Goal: Check status: Check status

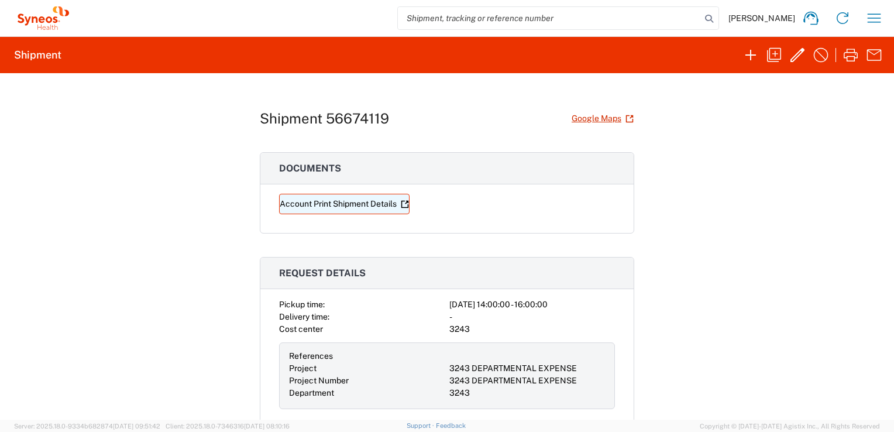
click at [382, 205] on link "Account Print Shipment Details" at bounding box center [344, 204] width 130 height 20
click at [866, 14] on icon "button" at bounding box center [874, 18] width 19 height 19
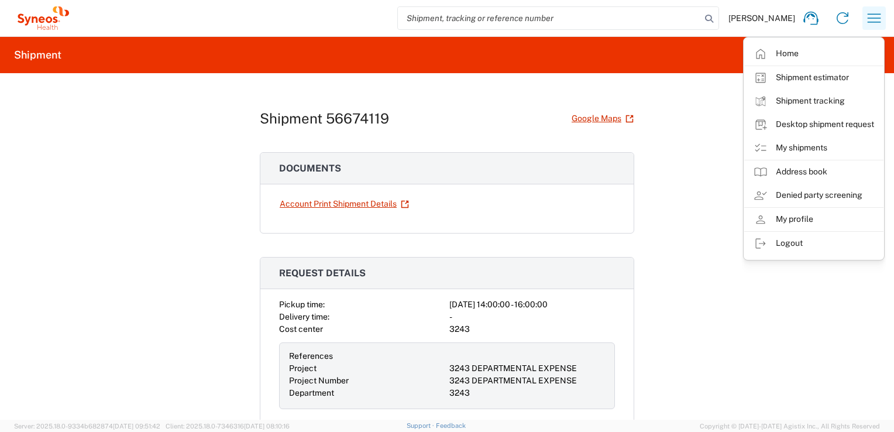
click at [866, 14] on icon "button" at bounding box center [874, 18] width 19 height 19
click at [815, 105] on link "Shipment tracking" at bounding box center [813, 100] width 139 height 23
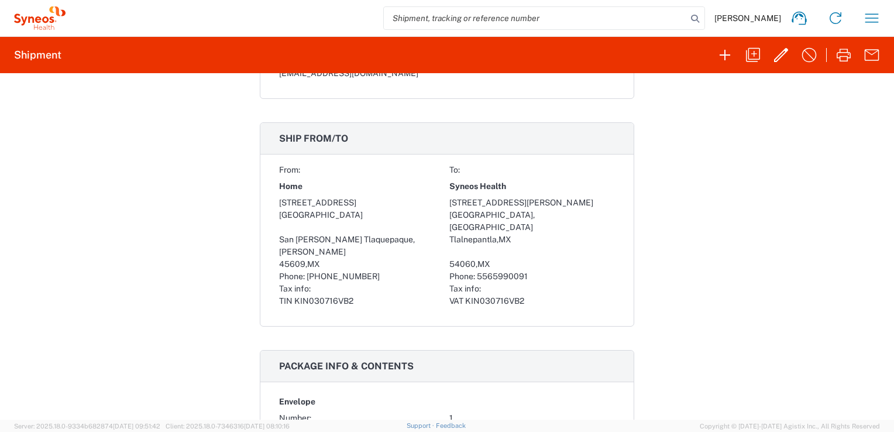
scroll to position [468, 0]
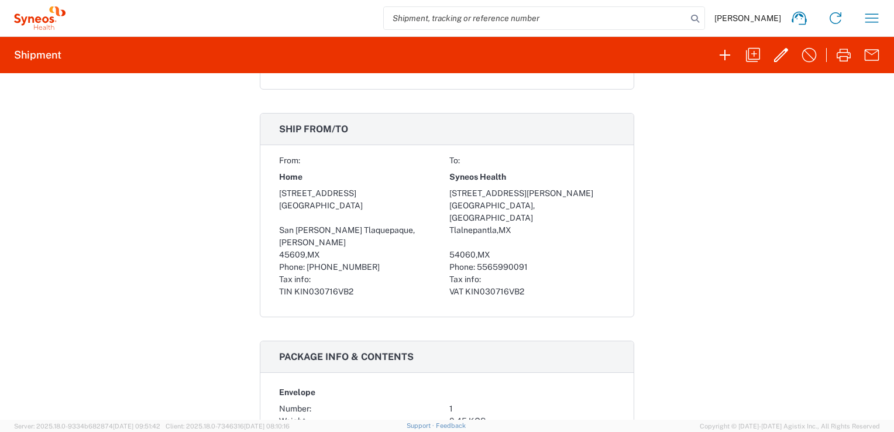
click at [573, 169] on div "Syneos Health" at bounding box center [532, 177] width 166 height 20
